Goal: Task Accomplishment & Management: Manage account settings

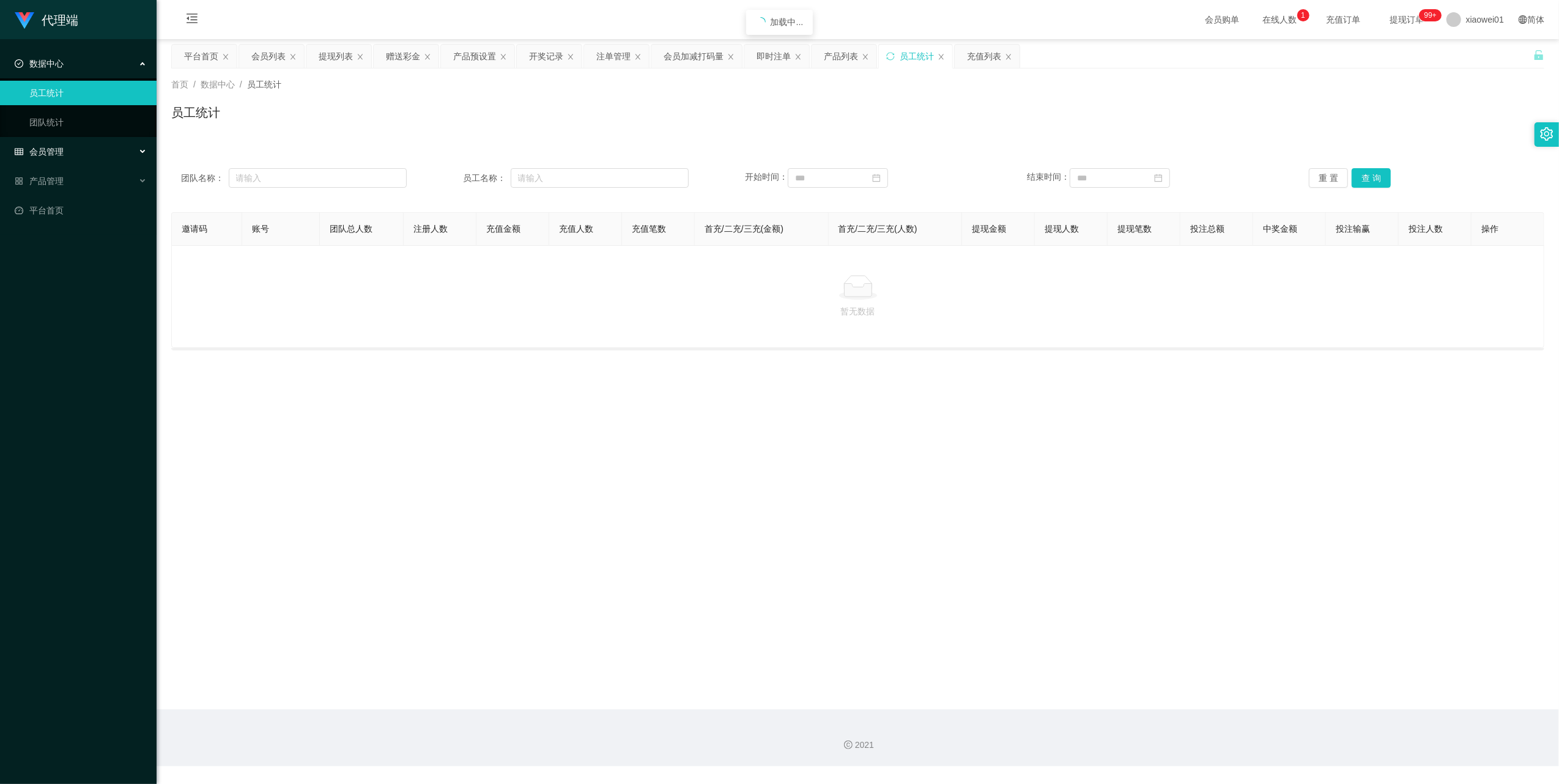
click at [48, 153] on span "会员管理" at bounding box center [39, 151] width 49 height 10
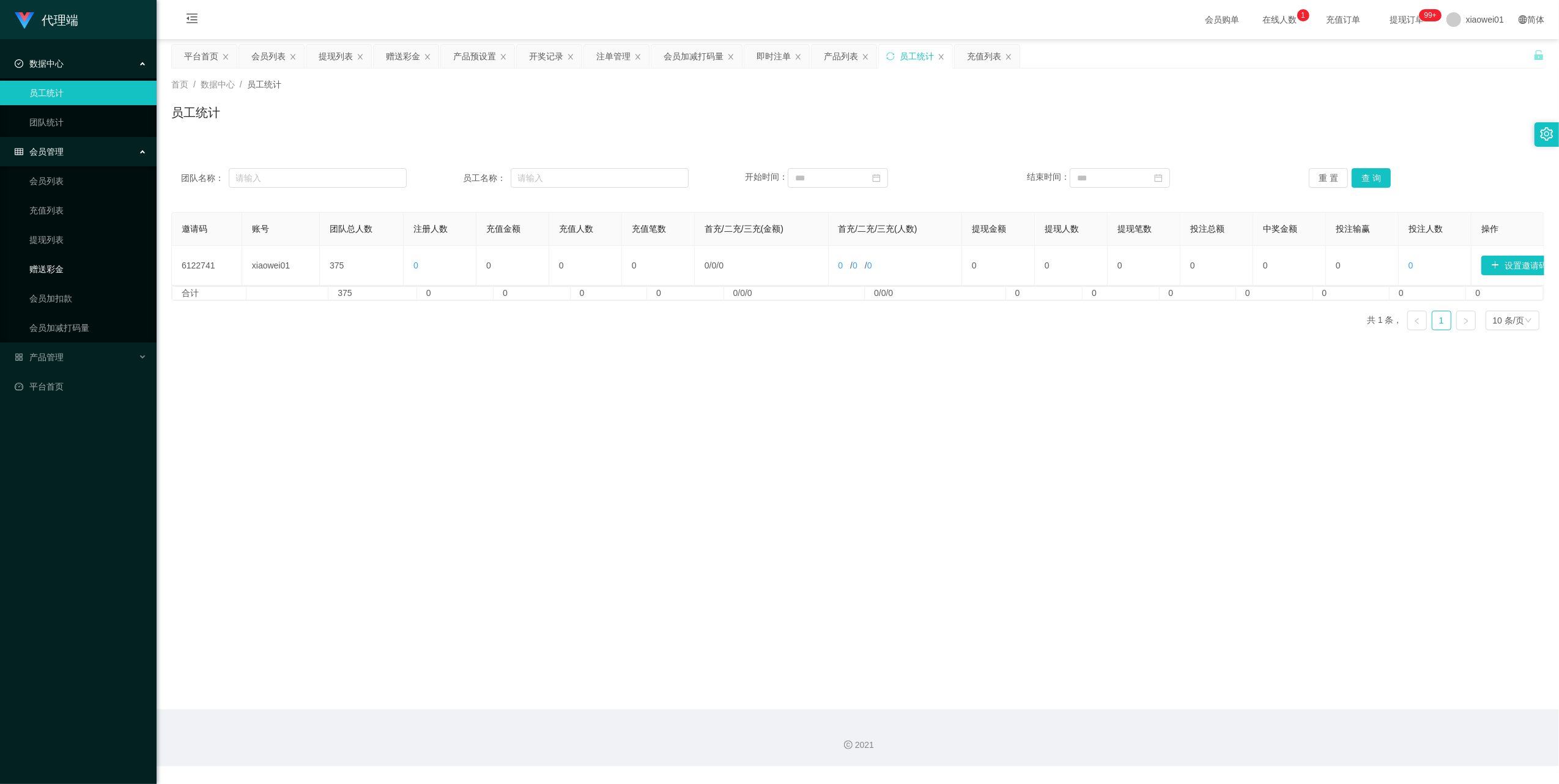
click at [48, 265] on link "赠送彩金" at bounding box center [87, 269] width 117 height 24
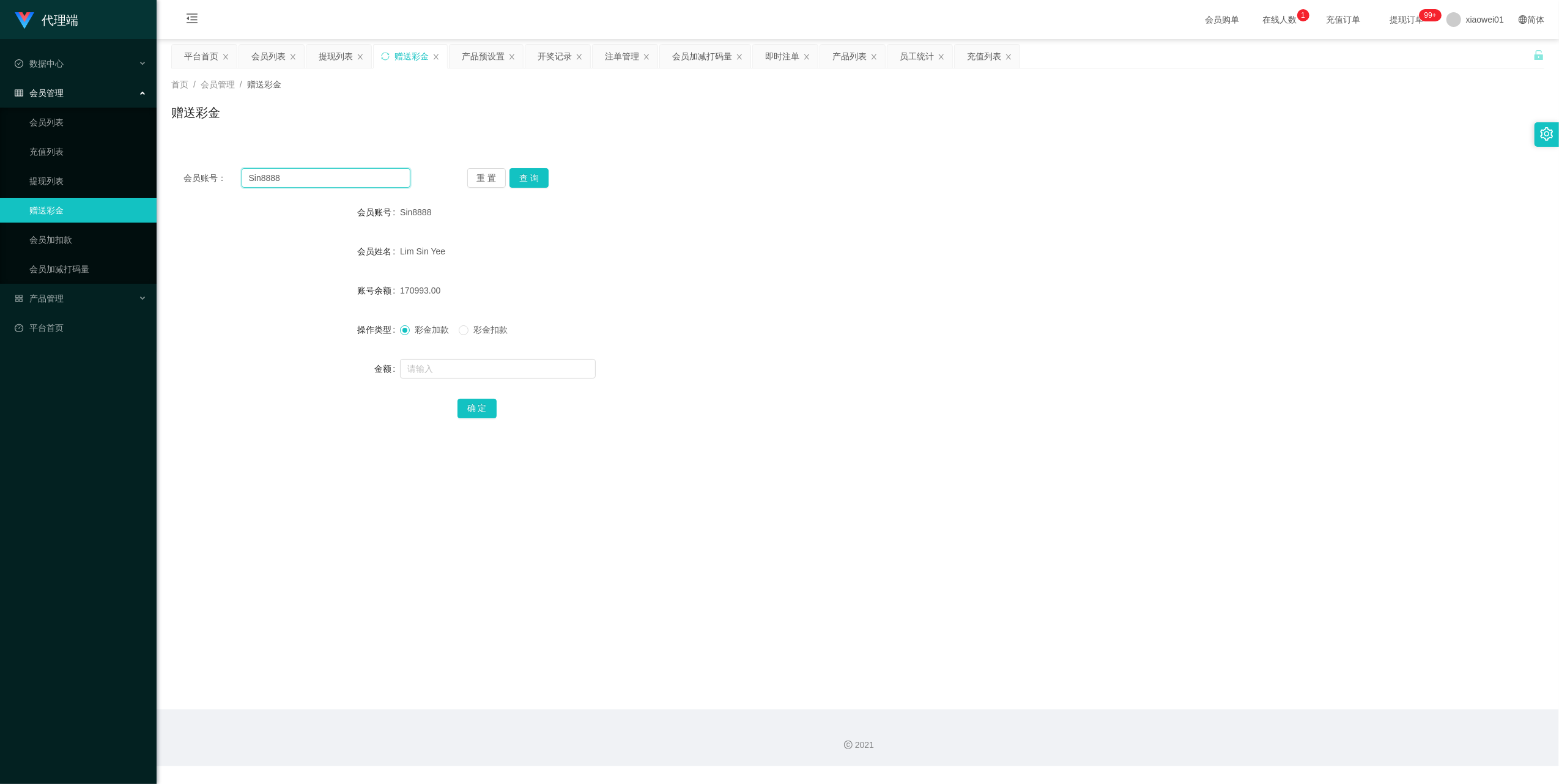
click at [321, 181] on input "Sin8888" at bounding box center [326, 178] width 169 height 20
click at [526, 173] on button "查 询" at bounding box center [528, 178] width 39 height 20
click at [57, 151] on link "充值列表" at bounding box center [87, 151] width 117 height 24
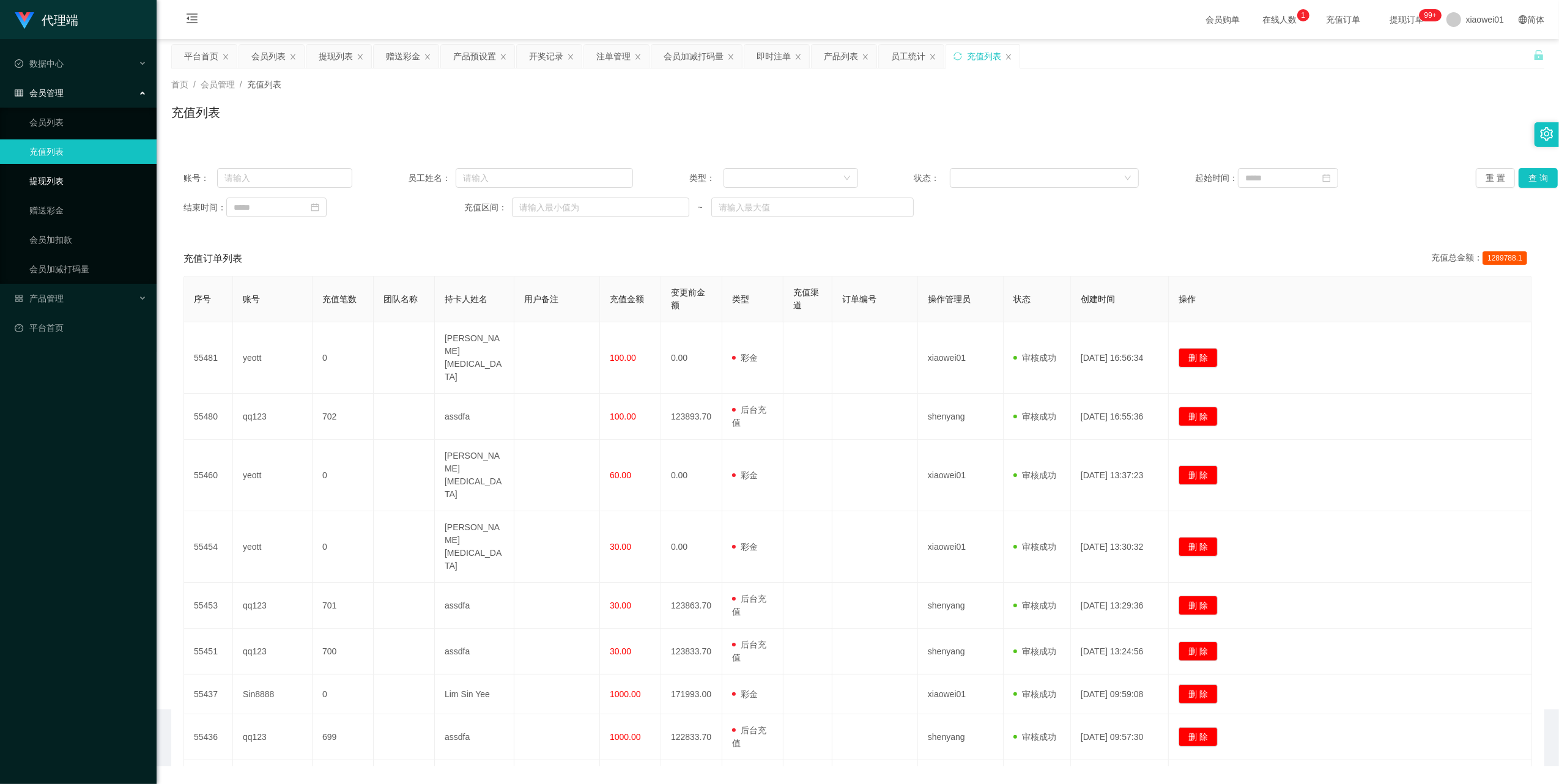
click at [53, 173] on link "提现列表" at bounding box center [87, 181] width 117 height 24
